Goal: Navigation & Orientation: Find specific page/section

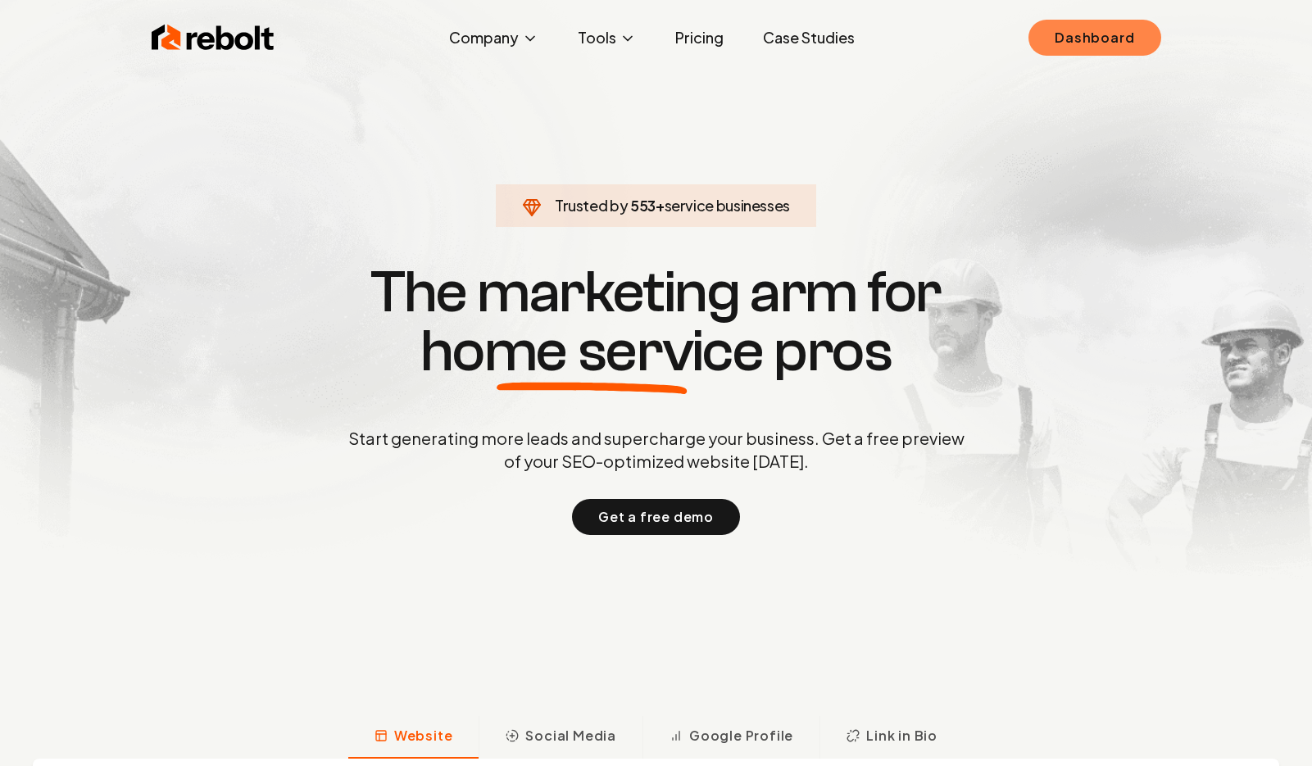
click at [1082, 39] on link "Dashboard" at bounding box center [1094, 38] width 132 height 36
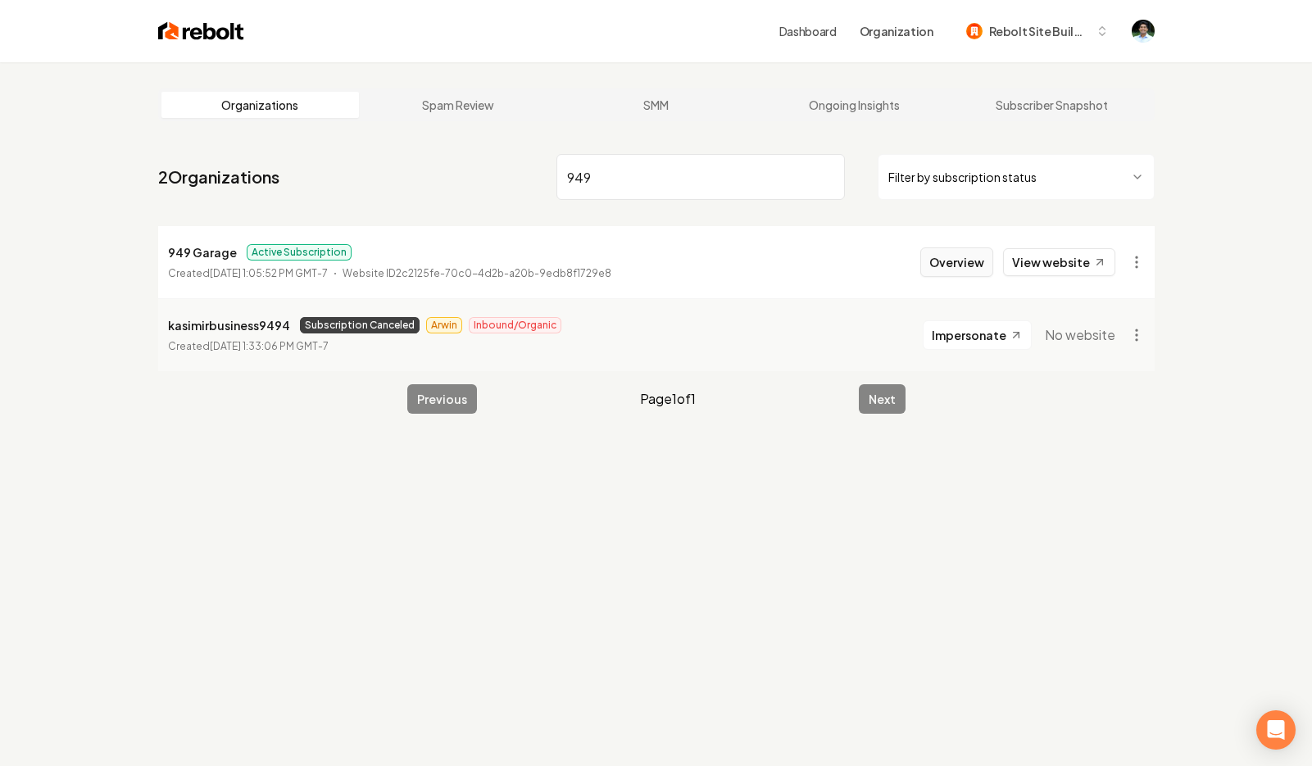
type input "949"
click at [942, 266] on button "Overview" at bounding box center [956, 262] width 73 height 30
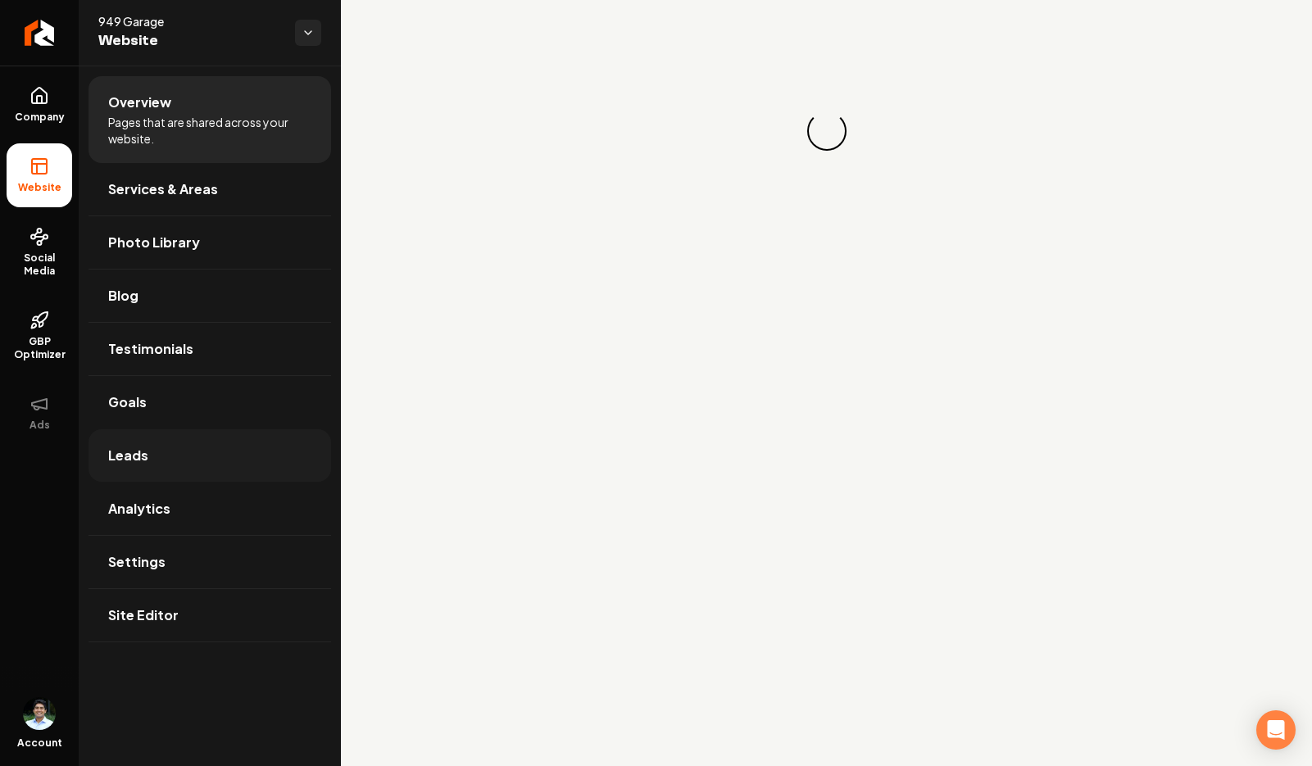
click at [168, 476] on link "Leads" at bounding box center [210, 455] width 243 height 52
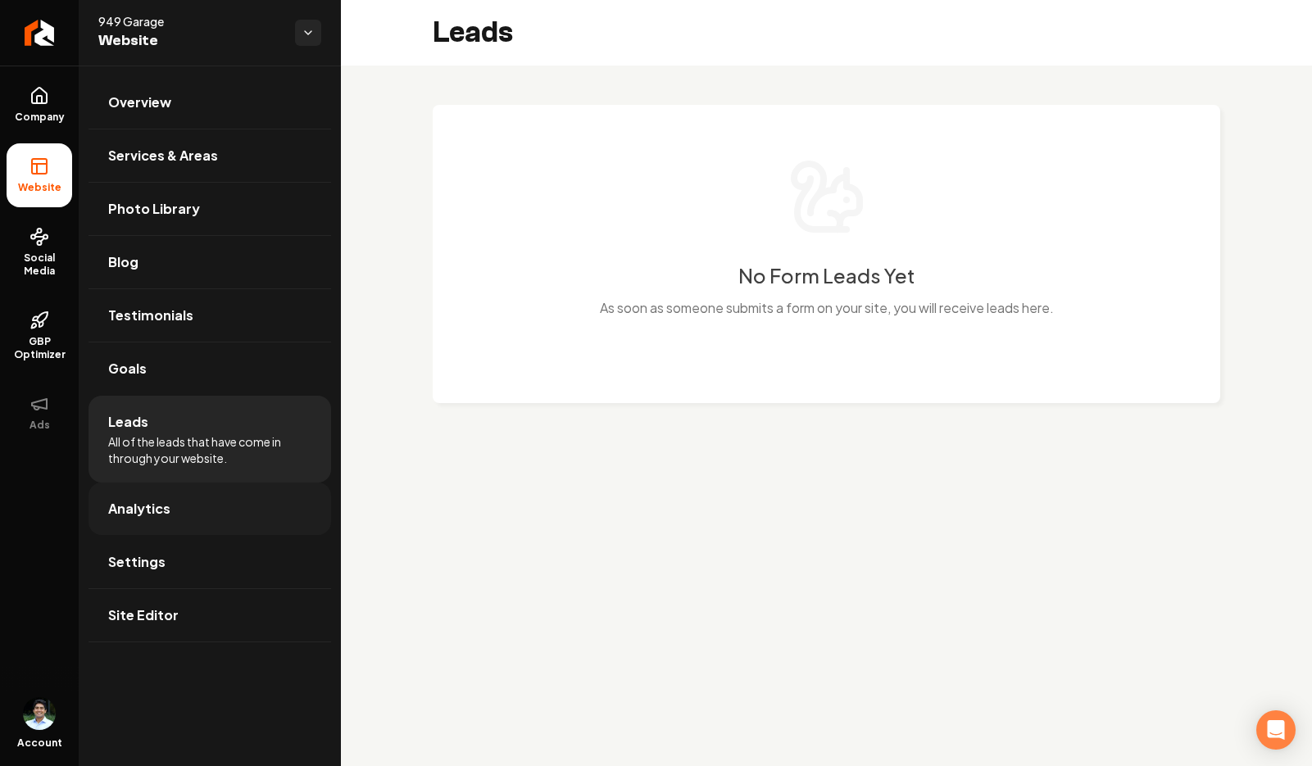
click at [166, 511] on span "Analytics" at bounding box center [139, 509] width 62 height 20
